Goal: Navigation & Orientation: Find specific page/section

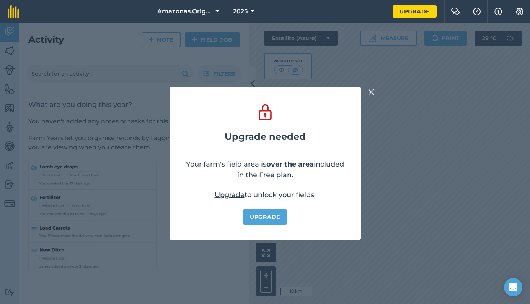
click at [374, 93] on img at bounding box center [371, 92] width 7 height 9
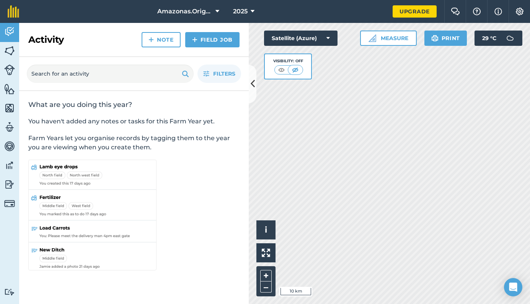
click at [8, 55] on img at bounding box center [9, 50] width 11 height 11
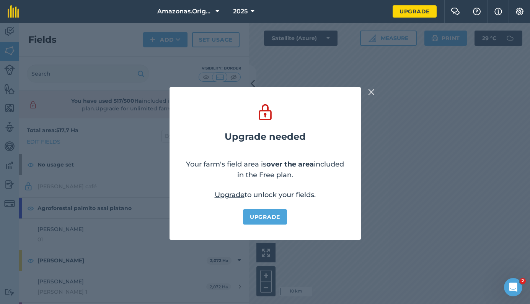
click at [372, 93] on img at bounding box center [371, 92] width 7 height 9
